Goal: Information Seeking & Learning: Learn about a topic

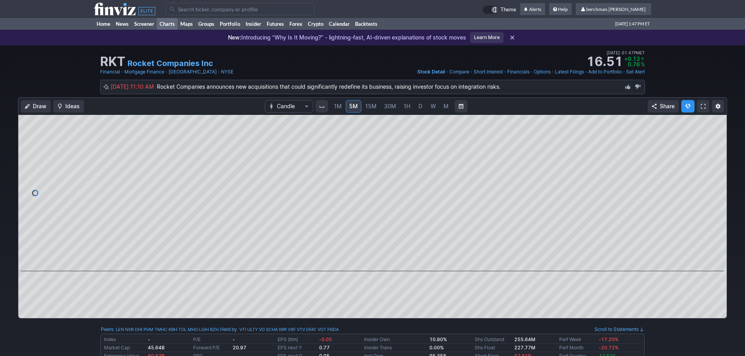
click at [167, 23] on link "Charts" at bounding box center [167, 24] width 21 height 12
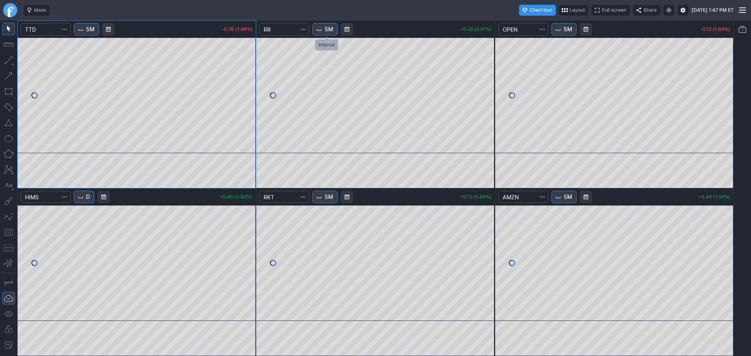
click at [329, 29] on span "5M" at bounding box center [329, 29] width 9 height 8
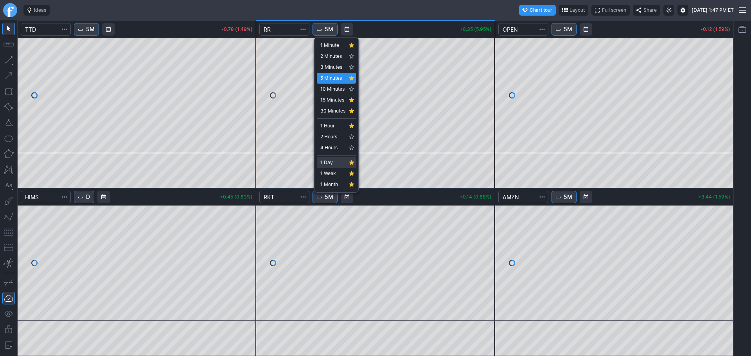
click at [326, 161] on span "1 Day" at bounding box center [332, 163] width 25 height 8
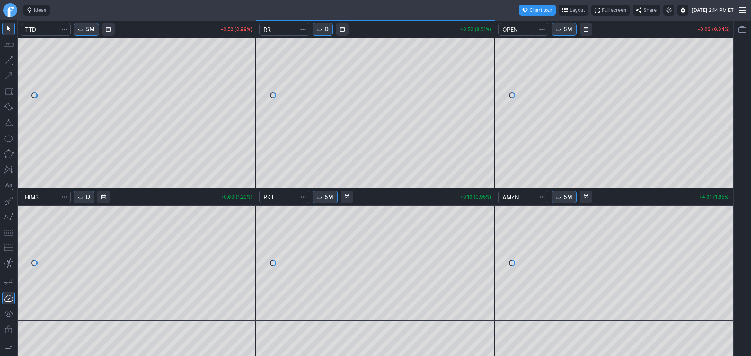
click at [8, 9] on link "Finviz.com" at bounding box center [10, 10] width 14 height 14
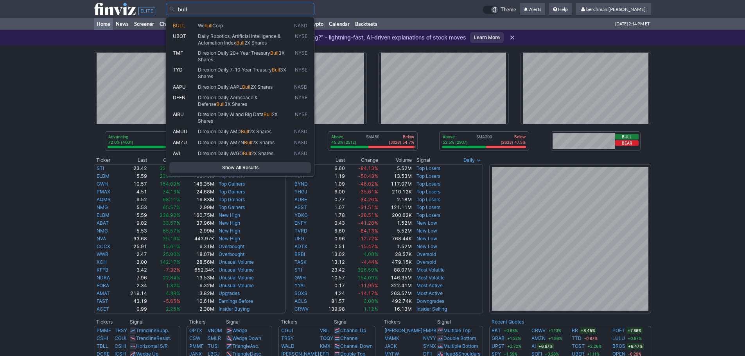
click at [182, 25] on span "BULL" at bounding box center [179, 26] width 12 height 6
type input "BULL"
